Goal: Task Accomplishment & Management: Manage account settings

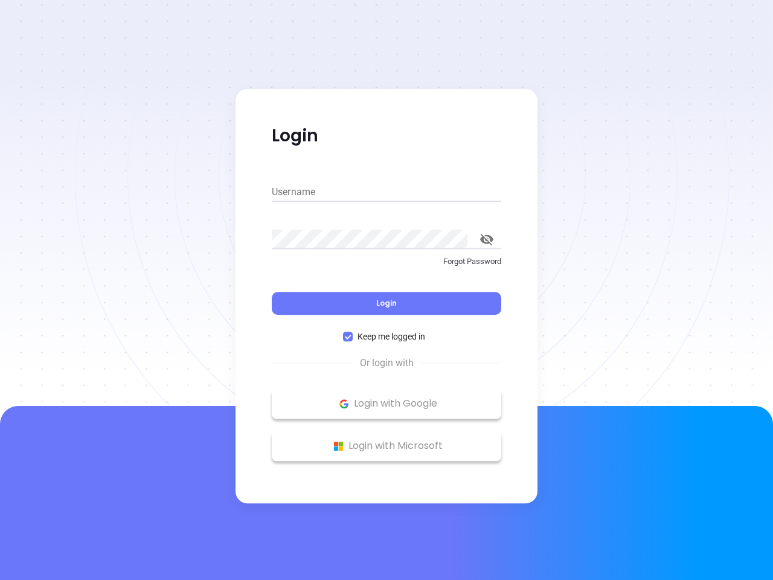
click at [387, 290] on div "Login" at bounding box center [387, 295] width 230 height 37
click at [387, 192] on input "Username" at bounding box center [387, 191] width 230 height 19
click at [487, 239] on icon "toggle password visibility" at bounding box center [486, 239] width 13 height 11
click at [387, 303] on span "Login" at bounding box center [386, 303] width 21 height 10
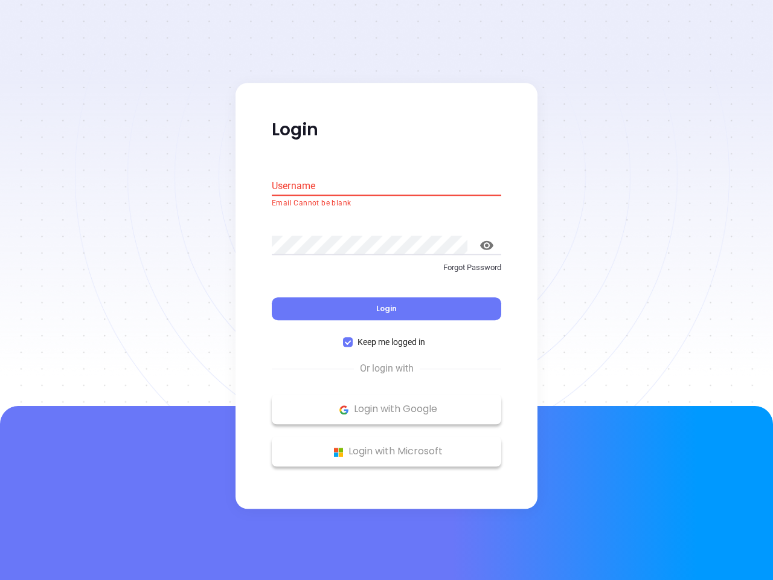
click at [387, 337] on span "Keep me logged in" at bounding box center [391, 342] width 77 height 13
click at [353, 338] on input "Keep me logged in" at bounding box center [348, 343] width 10 height 10
checkbox input "false"
click at [387, 404] on p "Login with Google" at bounding box center [387, 410] width 218 height 18
click at [387, 446] on p "Login with Microsoft" at bounding box center [387, 452] width 218 height 18
